Goal: Task Accomplishment & Management: Manage account settings

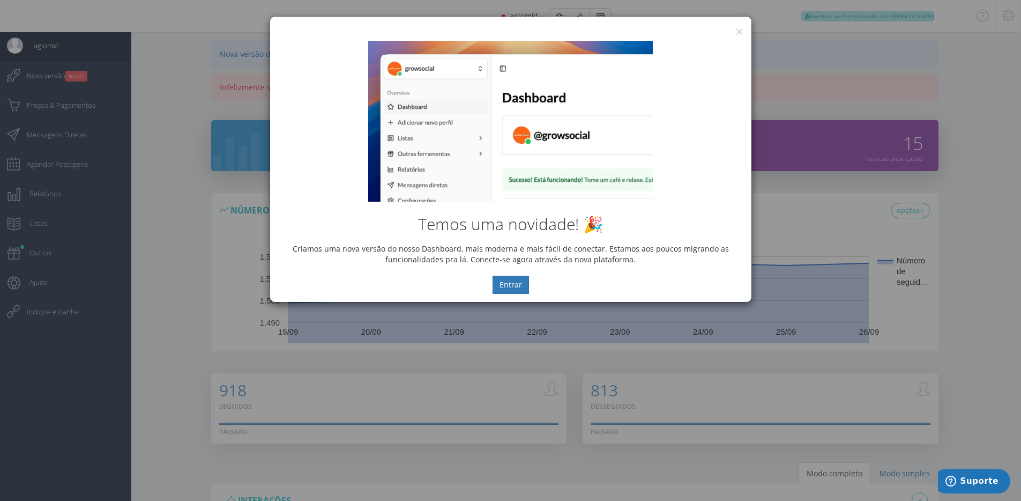
click at [739, 35] on div "Temos uma novidade! 🎉 Criamos uma nova versão do nosso Dashboard, mais moderna …" at bounding box center [510, 167] width 481 height 269
click at [739, 29] on button "×" at bounding box center [739, 31] width 8 height 14
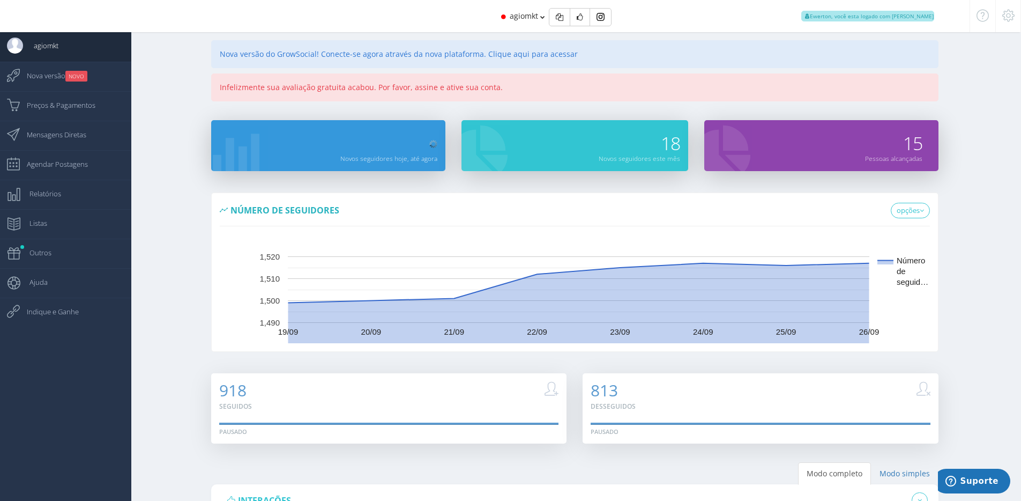
click at [459, 16] on div "agiomkt Ewerton, você esta logado com Suporte" at bounding box center [510, 16] width 860 height 32
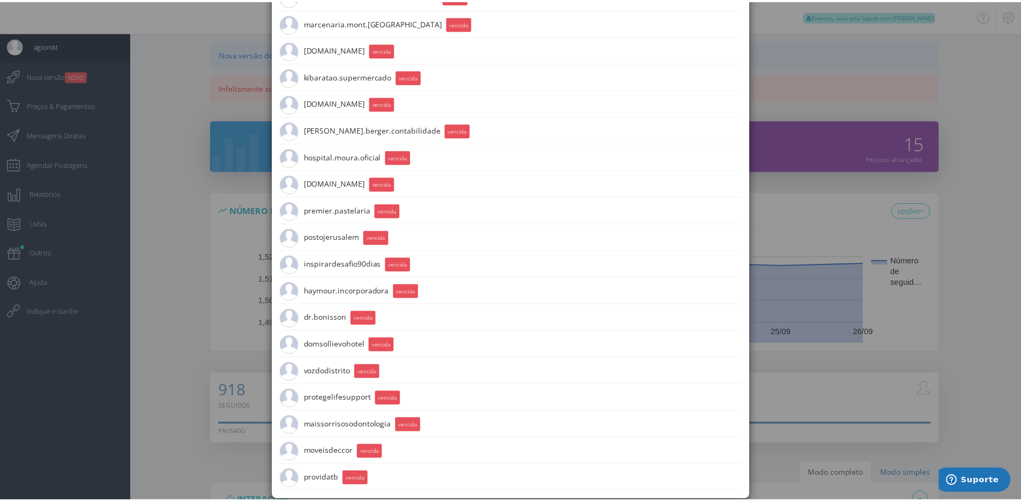
scroll to position [568, 0]
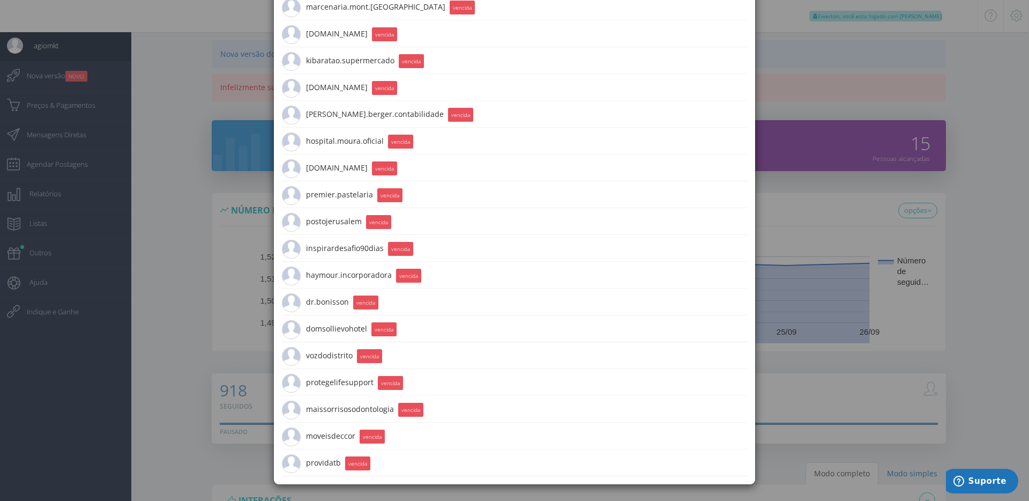
click at [196, 238] on div "× picipodcast 567 Seguidores vencida mercadaodastintast.b 1.4K Seguidores venci…" at bounding box center [514, 250] width 1029 height 501
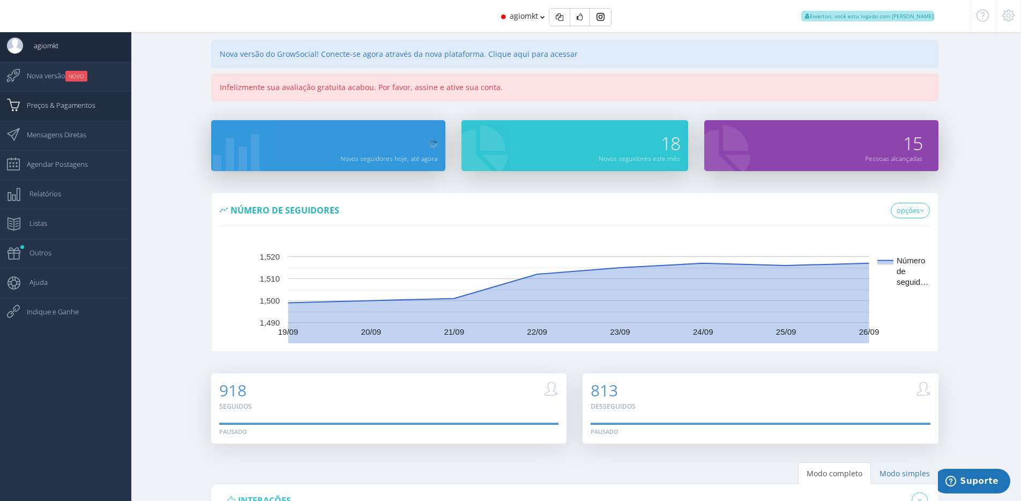
click at [103, 108] on link "Preços & Pagamentos" at bounding box center [65, 105] width 131 height 29
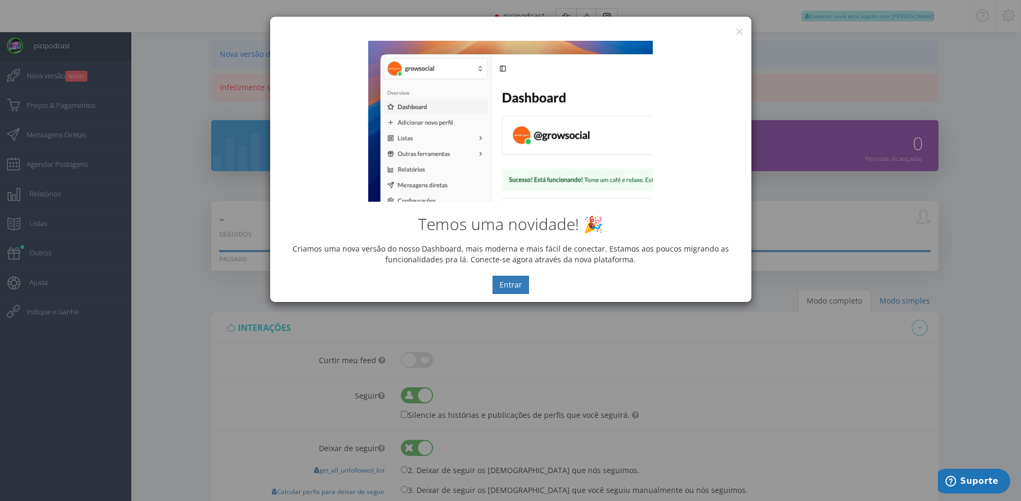
click at [740, 34] on div "Temos uma novidade! 🎉 Criamos uma nova versão do nosso Dashboard, mais moderna …" at bounding box center [510, 167] width 481 height 269
click at [740, 29] on button "×" at bounding box center [739, 31] width 8 height 14
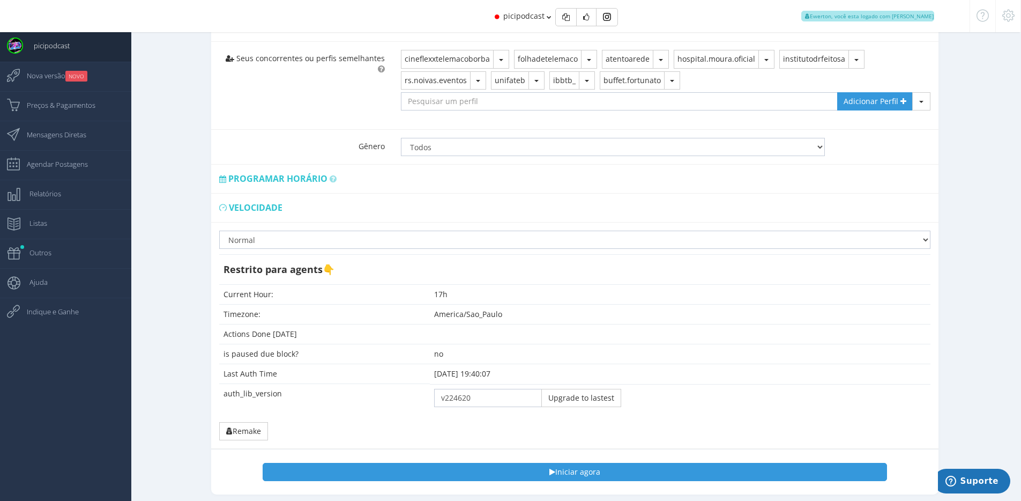
scroll to position [758, 0]
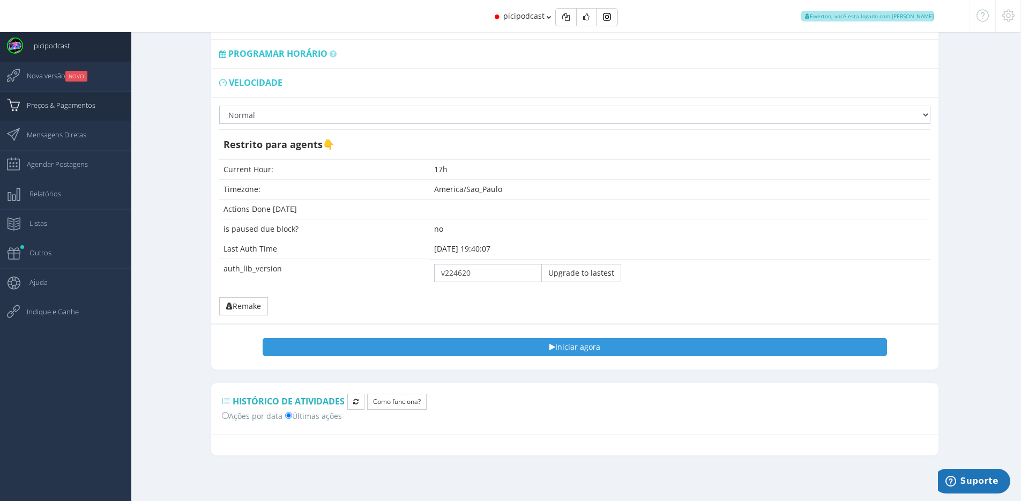
click at [76, 100] on span "Preços & Pagamentos" at bounding box center [55, 105] width 79 height 27
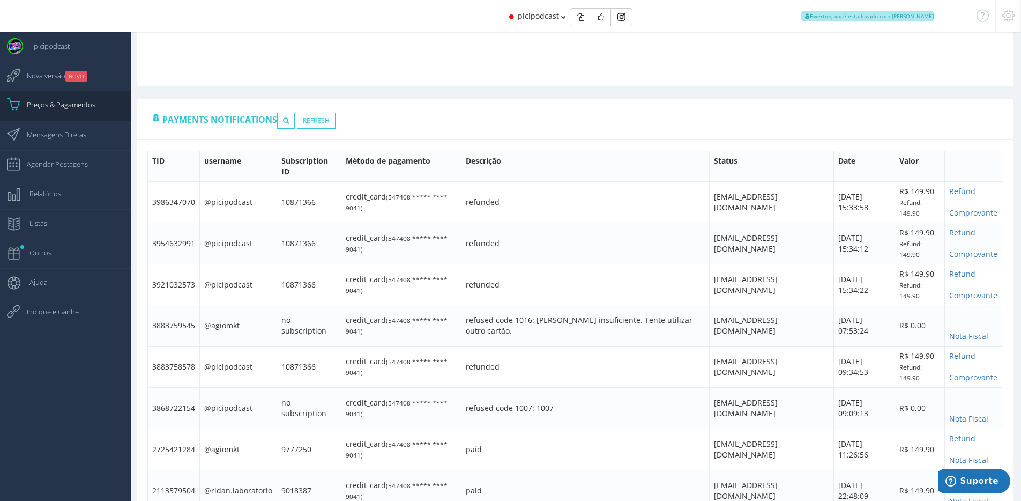
scroll to position [779, 0]
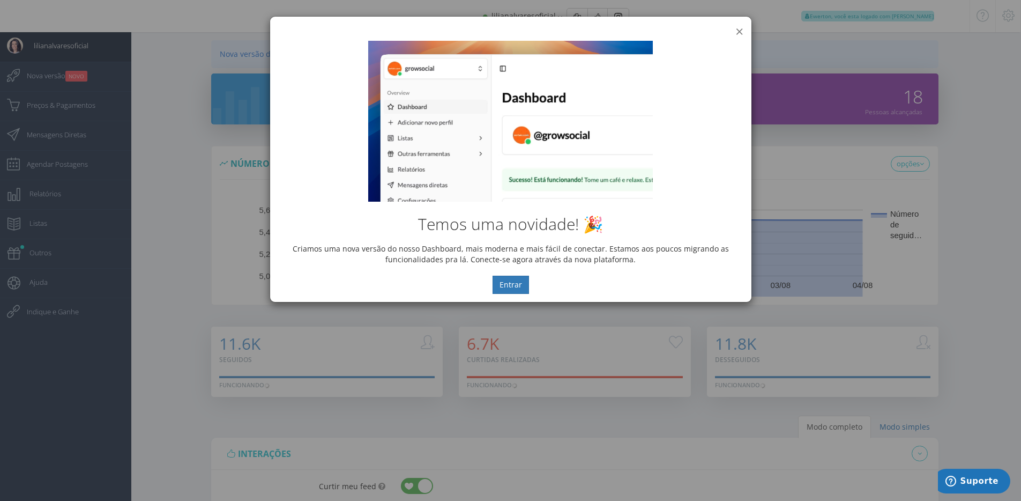
click at [736, 26] on button "×" at bounding box center [739, 31] width 8 height 14
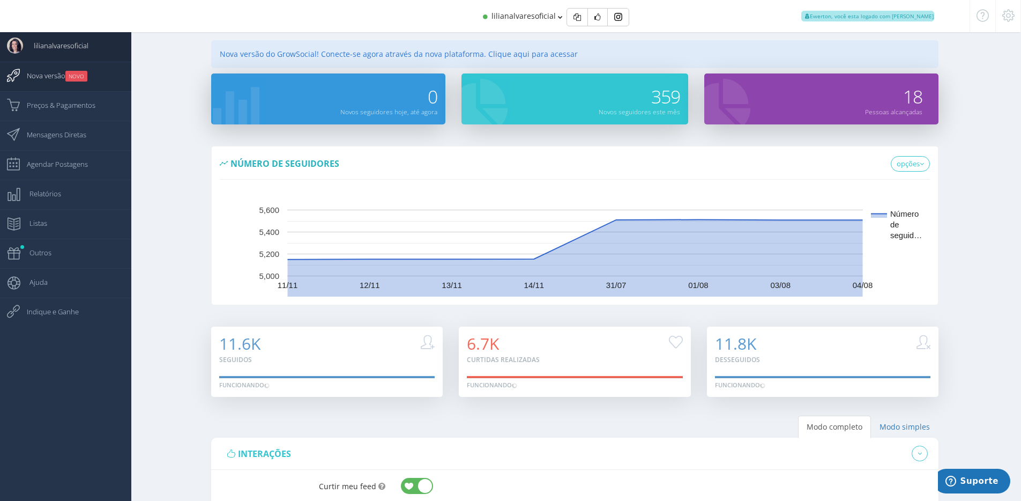
click at [100, 78] on link "Nova versão NOVO" at bounding box center [65, 76] width 131 height 29
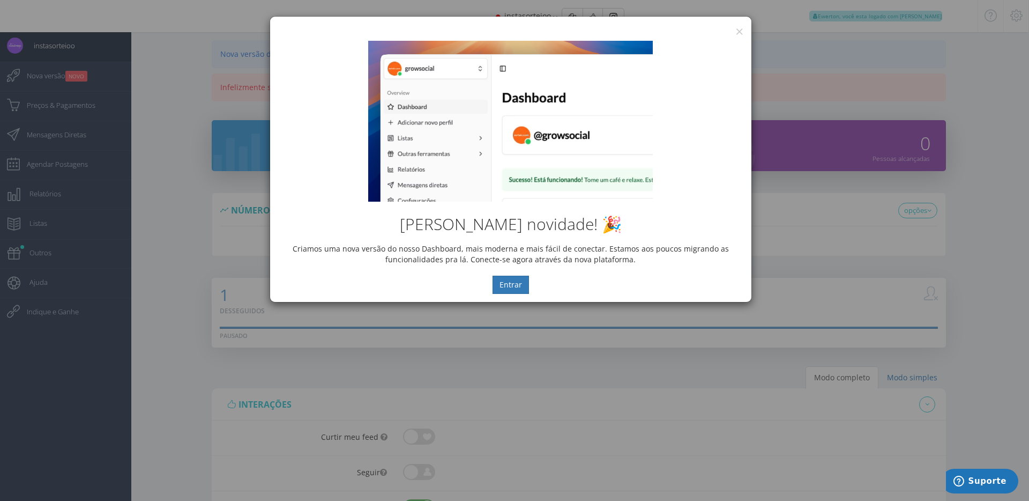
click at [82, 78] on div "× IG Grow Social [PERSON_NAME] novidade! 🎉 Criamos uma nova versão do nosso Das…" at bounding box center [514, 250] width 1029 height 501
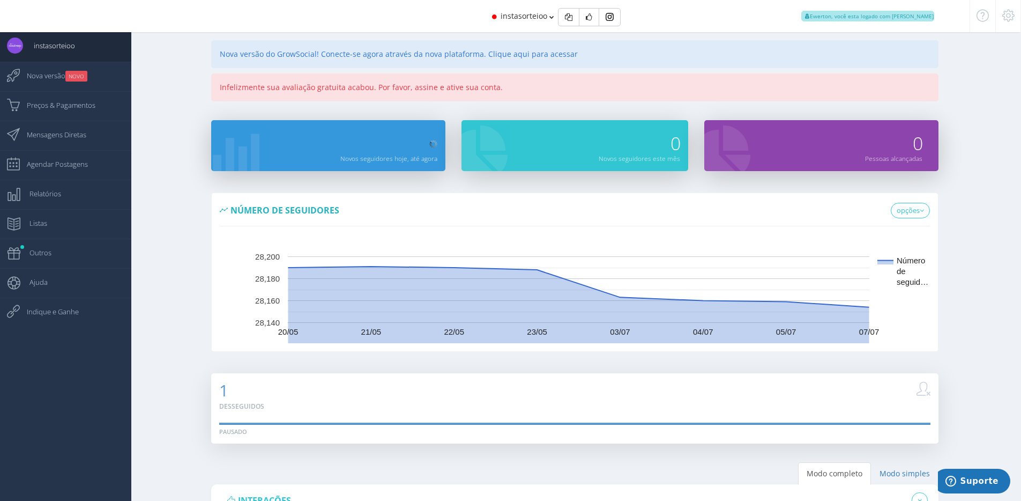
click at [1012, 22] on div at bounding box center [1008, 16] width 26 height 32
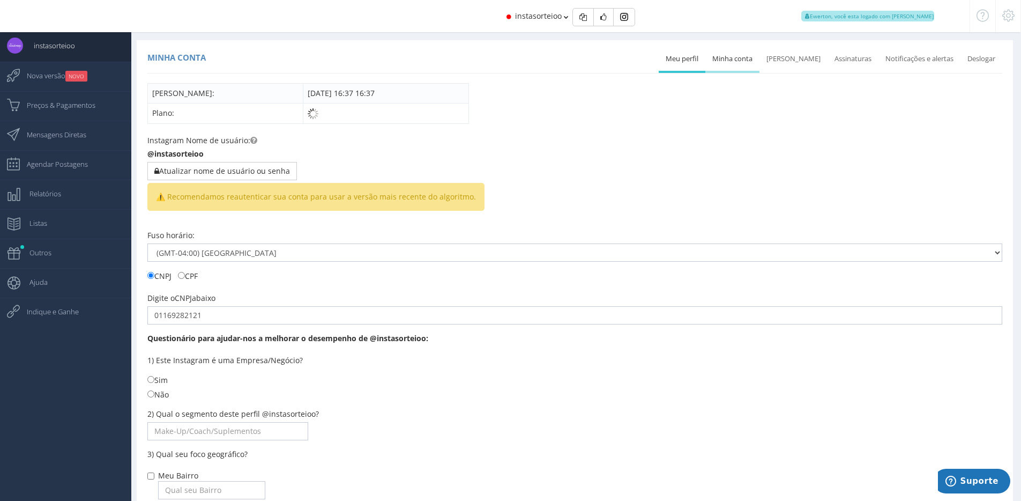
click at [749, 56] on link "Minha conta" at bounding box center [732, 59] width 54 height 24
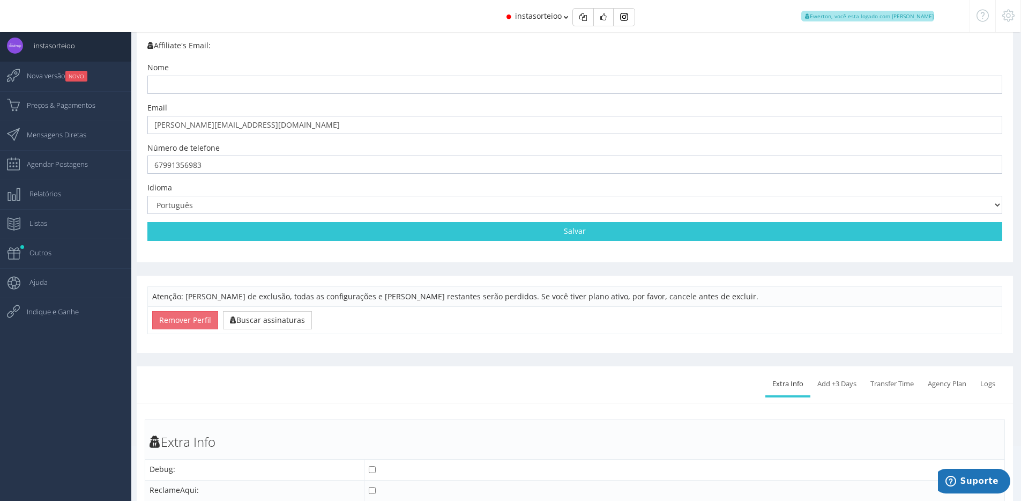
scroll to position [96, 0]
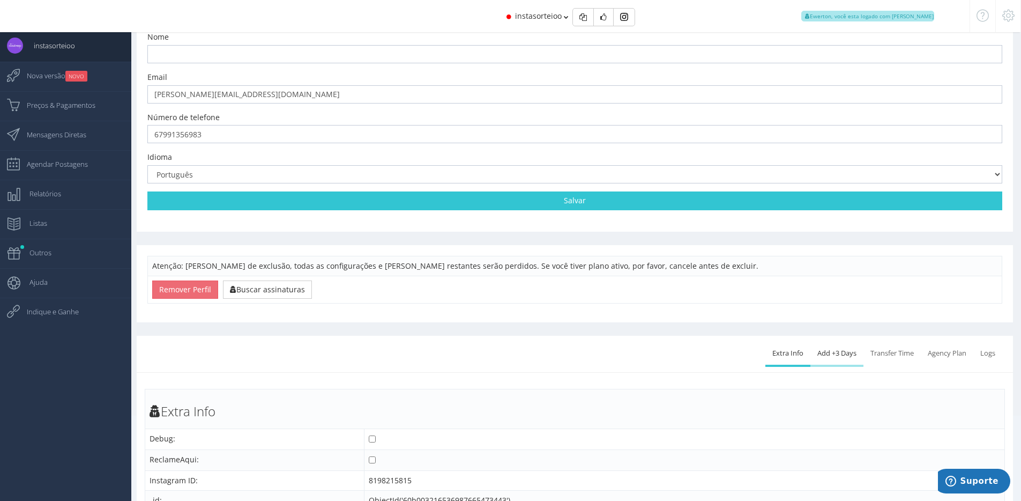
click at [838, 354] on link "Add +3 Days" at bounding box center [836, 353] width 53 height 24
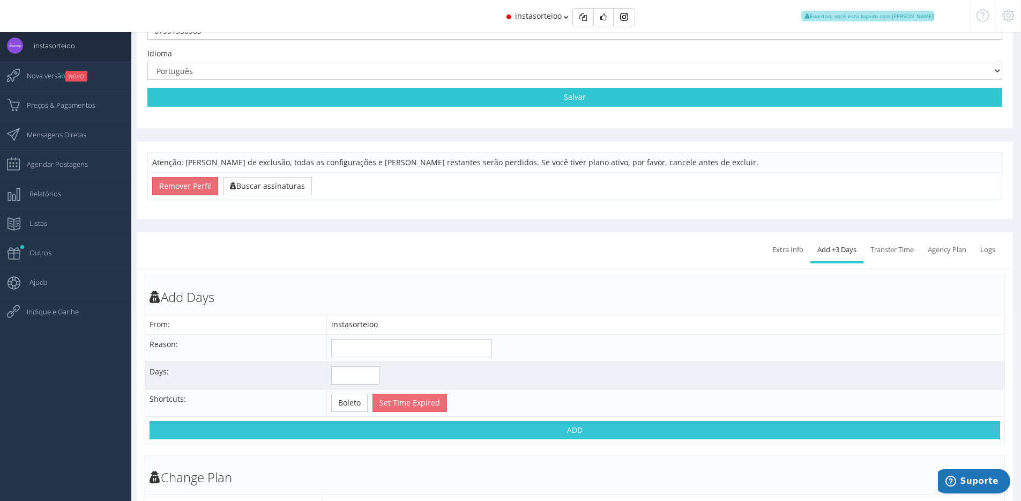
scroll to position [235, 0]
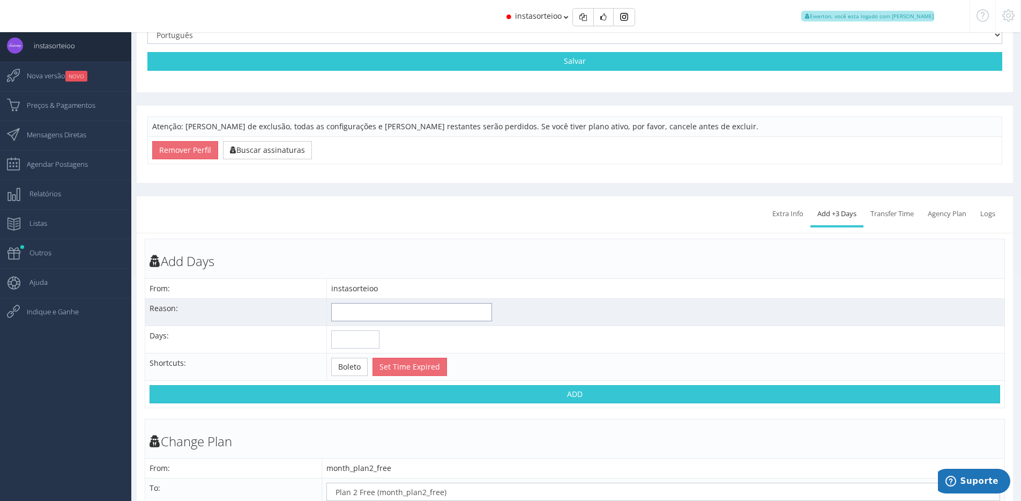
click at [389, 316] on input "text" at bounding box center [411, 312] width 161 height 18
type input "Não testou"
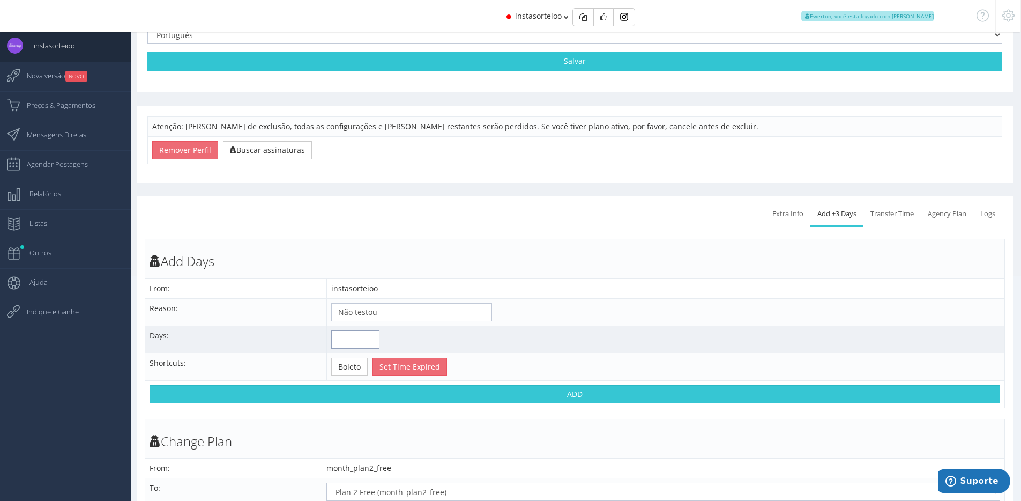
click at [355, 341] on input "number" at bounding box center [355, 339] width 48 height 18
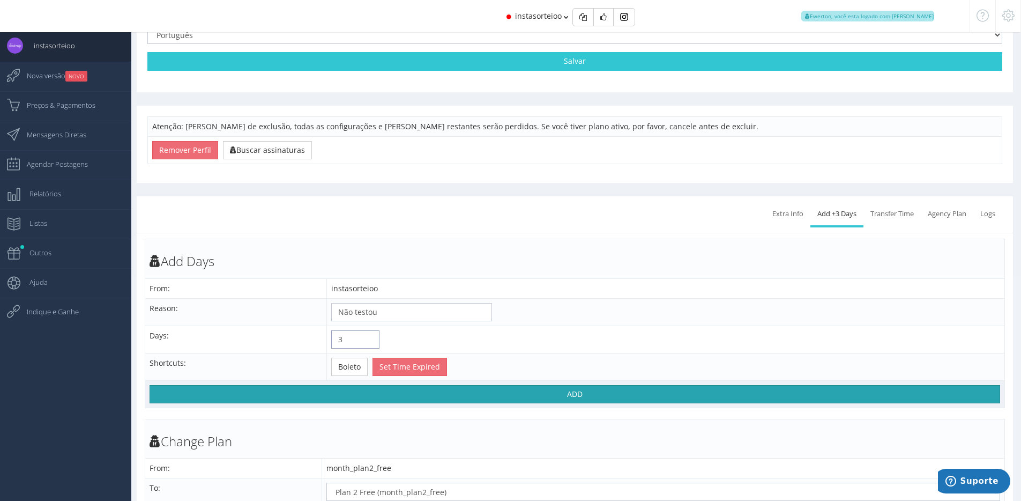
type input "3"
click at [562, 393] on button "ADD" at bounding box center [575, 394] width 851 height 18
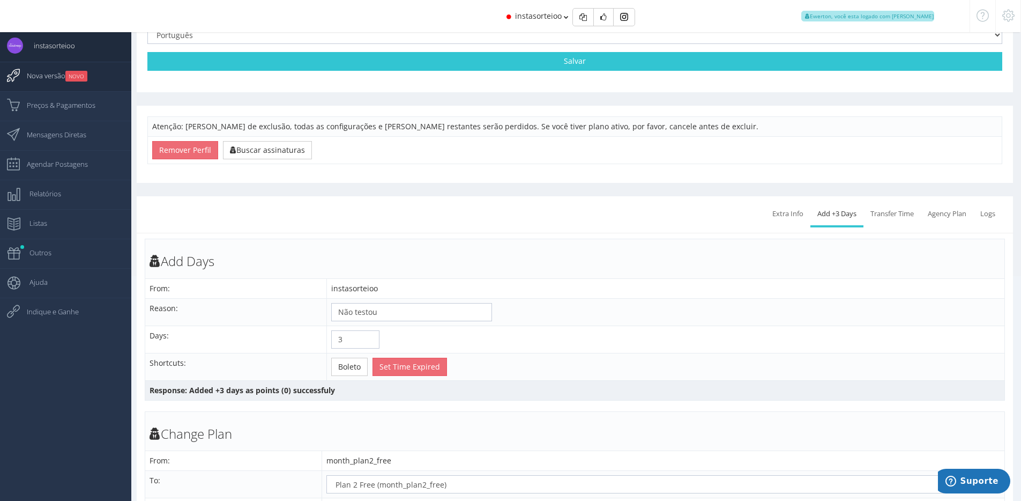
click at [85, 75] on small "NOVO" at bounding box center [76, 76] width 22 height 11
